Goal: Share content

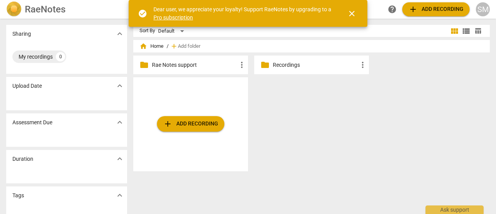
click at [279, 66] on p "Recordings" at bounding box center [315, 65] width 85 height 8
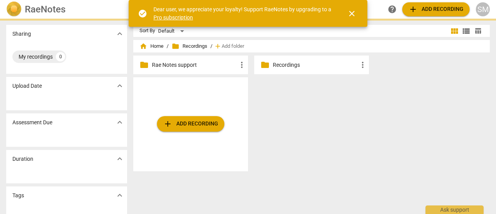
click at [279, 66] on p "Recordings" at bounding box center [315, 65] width 85 height 8
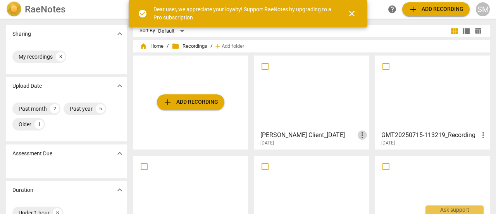
click at [359, 134] on span "more_vert" at bounding box center [362, 134] width 9 height 9
click at [319, 103] on div at bounding box center [248, 107] width 496 height 214
click at [352, 12] on span "close" at bounding box center [351, 13] width 9 height 9
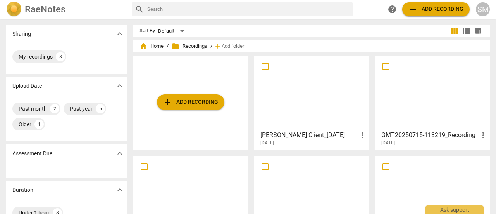
click at [299, 111] on div at bounding box center [311, 92] width 109 height 69
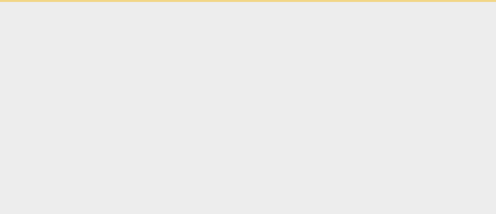
click at [299, 2] on html "Ask support" at bounding box center [248, 1] width 496 height 2
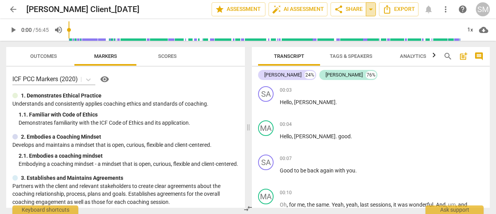
click at [374, 13] on span "arrow_drop_down" at bounding box center [370, 9] width 9 height 9
click at [348, 6] on span "share Share" at bounding box center [348, 9] width 29 height 9
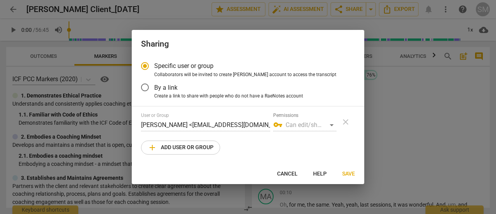
click at [448, 123] on div at bounding box center [248, 107] width 496 height 214
radio input "false"
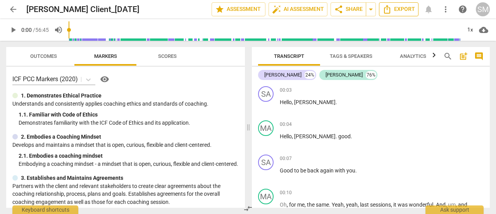
click at [387, 10] on icon "Export" at bounding box center [387, 9] width 9 height 9
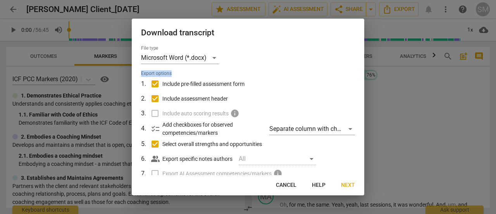
drag, startPoint x: 361, startPoint y: 52, endPoint x: 363, endPoint y: 68, distance: 16.8
click at [363, 68] on div "File type Microsoft Word (*.docx) Export options 1 . Include pre-filled assessm…" at bounding box center [248, 110] width 233 height 130
click at [413, 128] on div at bounding box center [248, 107] width 496 height 214
